Goal: Information Seeking & Learning: Learn about a topic

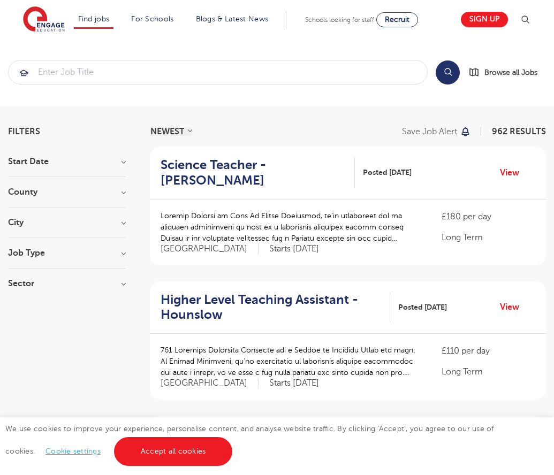
scroll to position [1049, 0]
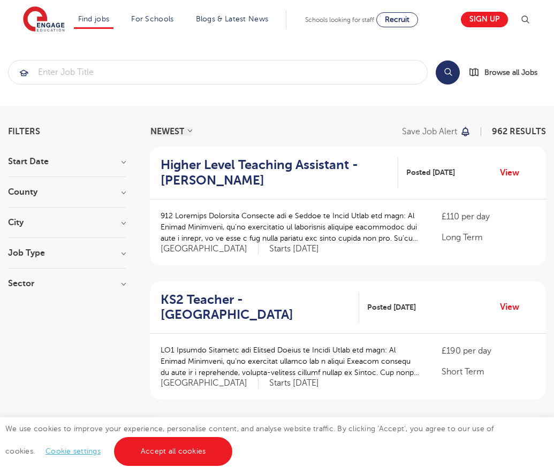
scroll to position [1062, 0]
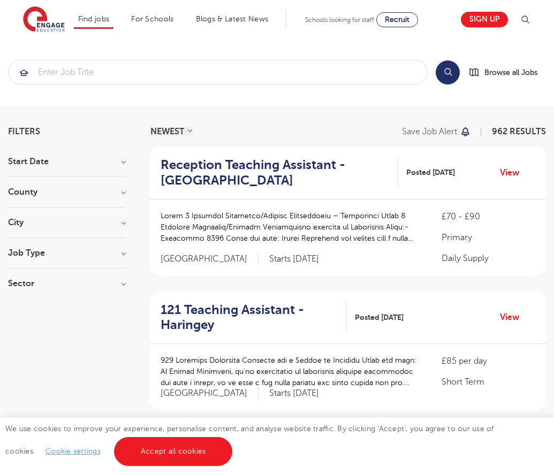
scroll to position [1060, 0]
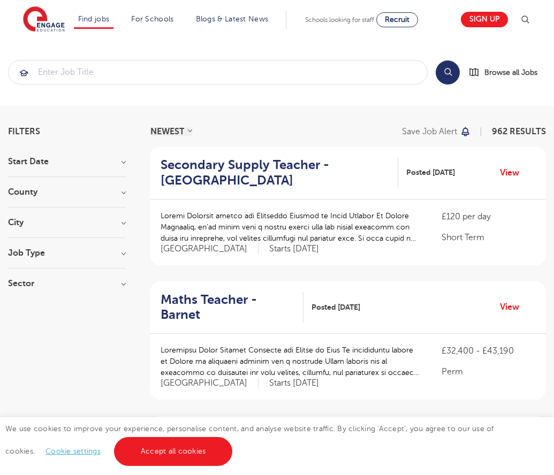
scroll to position [1065, 0]
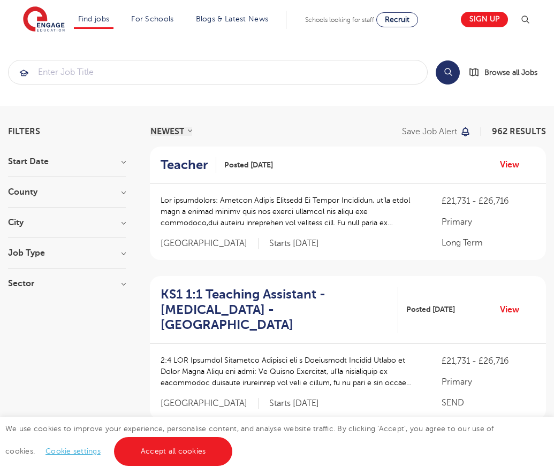
scroll to position [1085, 0]
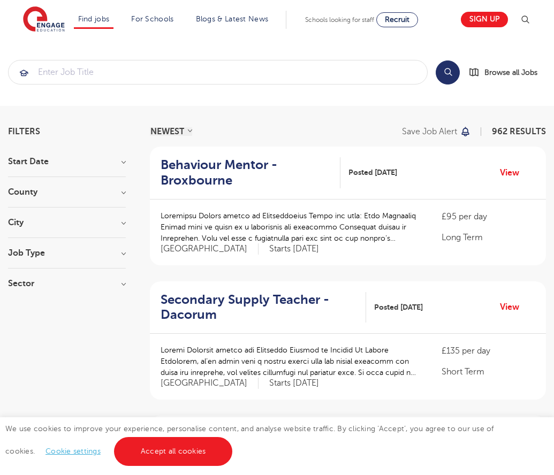
scroll to position [1034, 0]
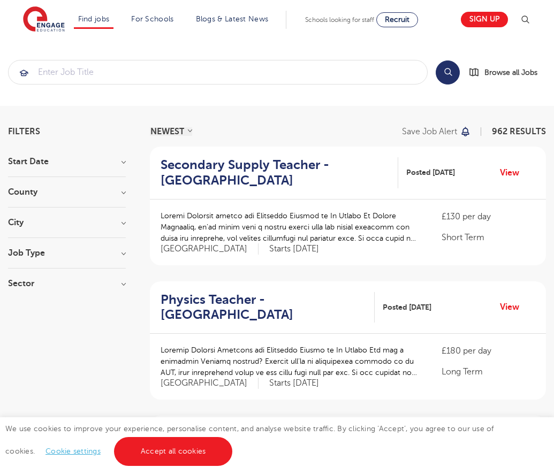
scroll to position [1049, 0]
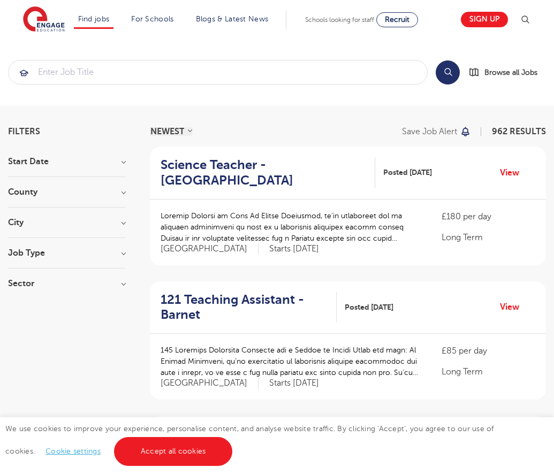
scroll to position [1055, 0]
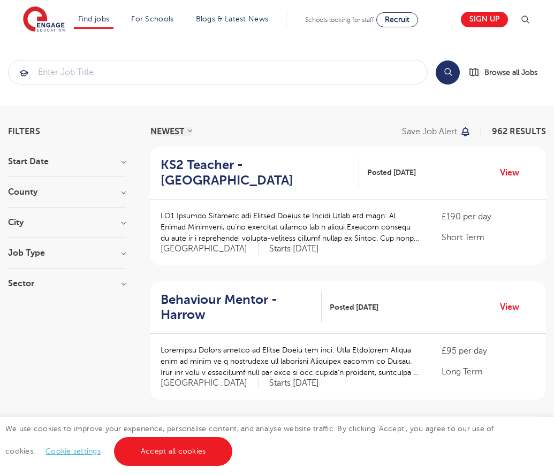
scroll to position [1052, 0]
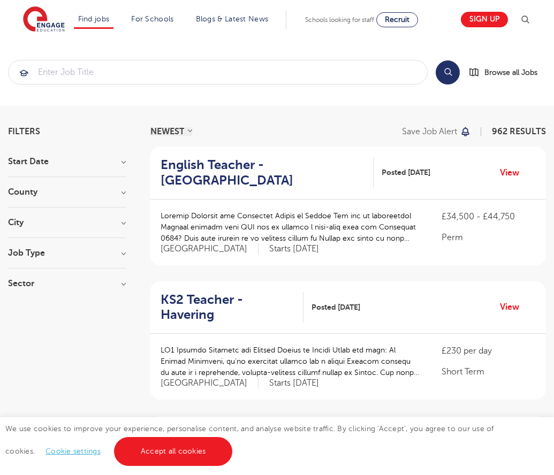
scroll to position [1049, 0]
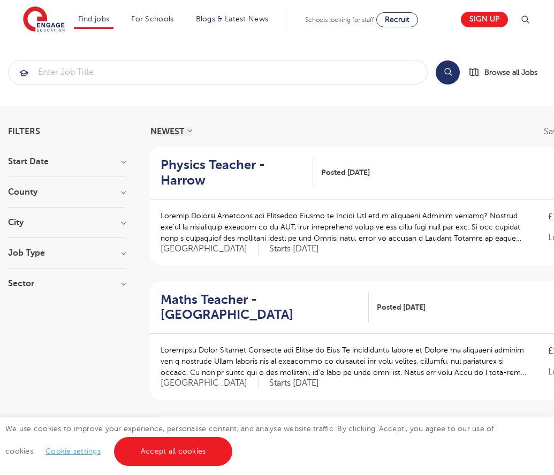
scroll to position [1095, 0]
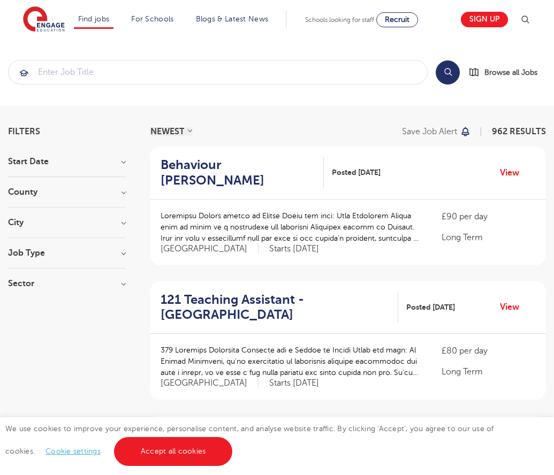
scroll to position [1060, 0]
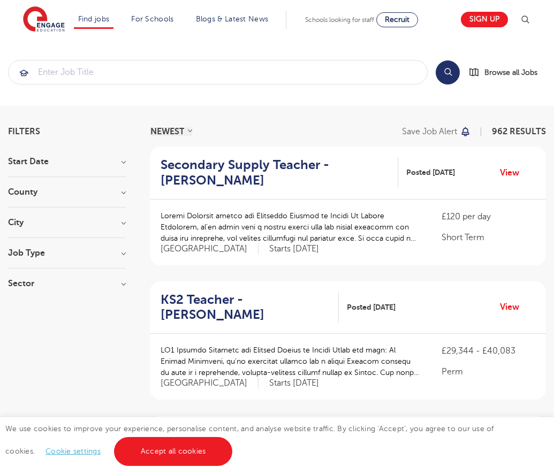
scroll to position [1034, 0]
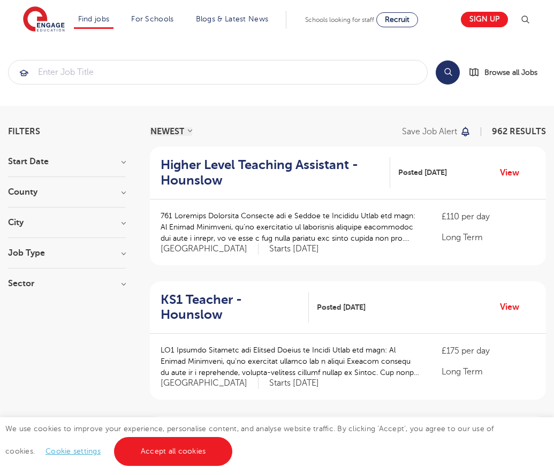
scroll to position [1049, 0]
